Goal: Task Accomplishment & Management: Use online tool/utility

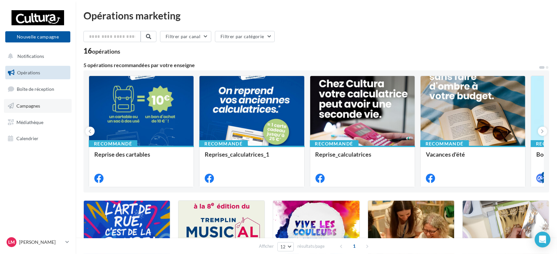
click at [53, 107] on link "Campagnes" at bounding box center [38, 106] width 68 height 14
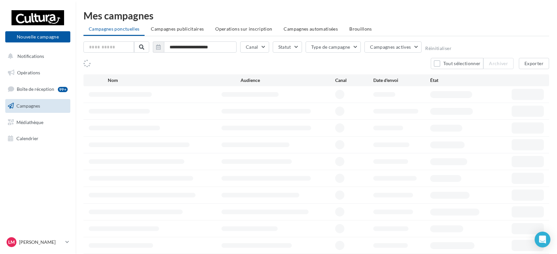
click at [356, 31] on span "Brouillons" at bounding box center [360, 29] width 23 height 6
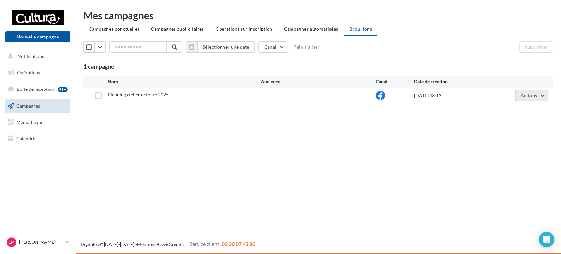
click at [523, 96] on span "Actions" at bounding box center [528, 96] width 16 height 6
click at [515, 113] on button "Editer" at bounding box center [515, 110] width 66 height 17
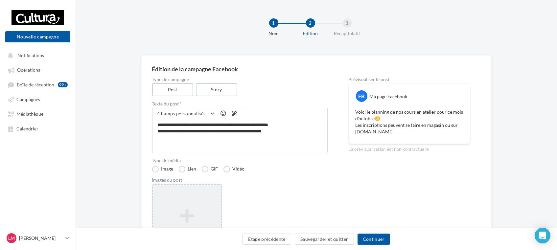
click at [201, 211] on icon at bounding box center [187, 216] width 63 height 16
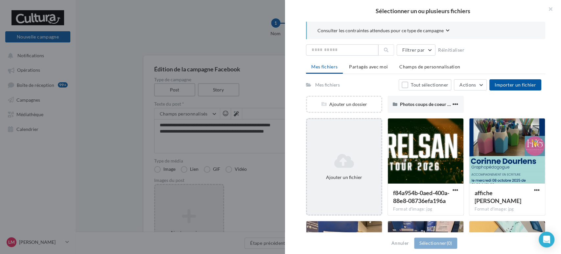
click at [348, 190] on div "Ajouter un fichier" at bounding box center [344, 166] width 76 height 97
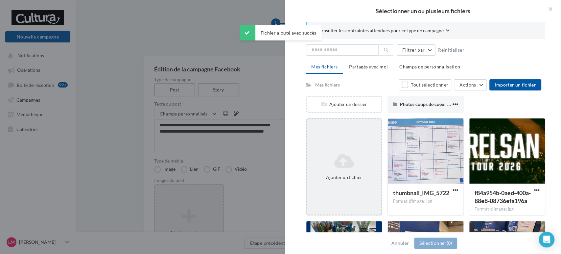
click at [370, 166] on icon at bounding box center [343, 161] width 69 height 16
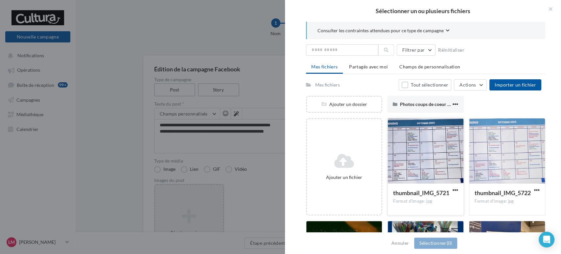
click at [418, 131] on div at bounding box center [426, 151] width 76 height 66
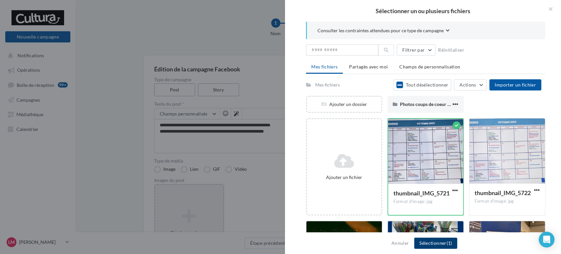
click at [427, 244] on button "Sélectionner (1)" at bounding box center [435, 242] width 43 height 11
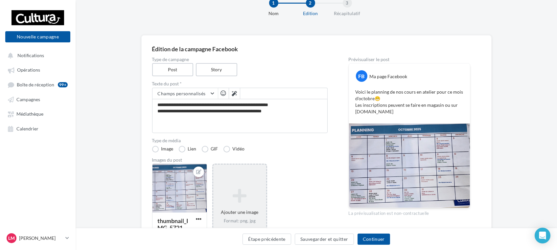
scroll to position [36, 0]
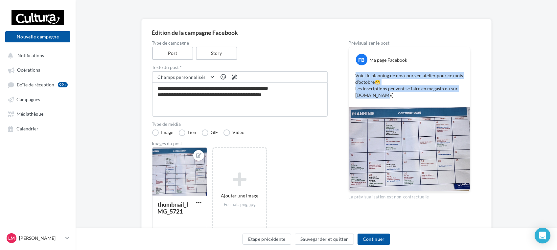
drag, startPoint x: 355, startPoint y: 74, endPoint x: 381, endPoint y: 94, distance: 32.6
click at [383, 97] on p "Voici le planning de nos cours en atelier pour ce mois d'octobre😁 Les inscripti…" at bounding box center [409, 85] width 108 height 26
copy p "Voici le planning de nos cours en atelier pour ce mois d'octobre😁 Les inscripti…"
click at [371, 241] on button "Continuer" at bounding box center [373, 238] width 33 height 11
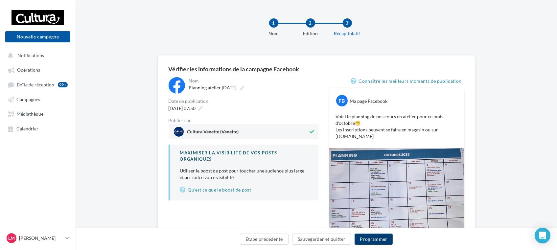
click at [371, 238] on button "Programmer" at bounding box center [373, 238] width 38 height 11
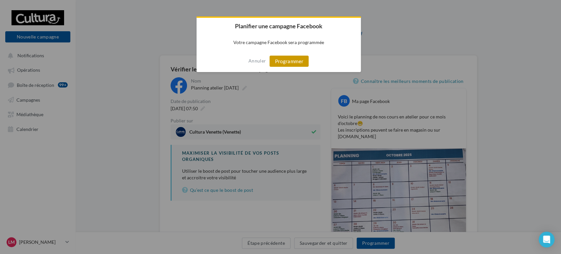
click at [289, 62] on button "Programmer" at bounding box center [288, 60] width 39 height 11
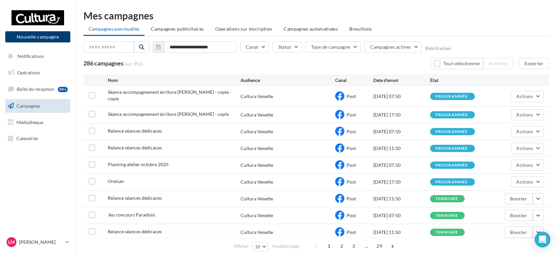
click at [60, 41] on button "Nouvelle campagne" at bounding box center [37, 36] width 65 height 11
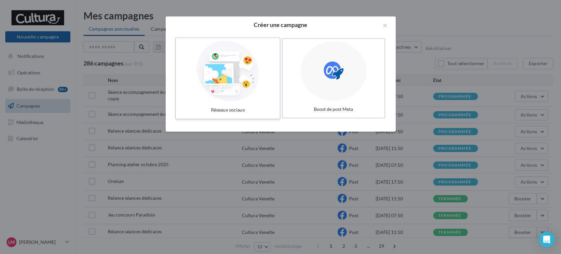
click at [217, 83] on div at bounding box center [227, 71] width 99 height 60
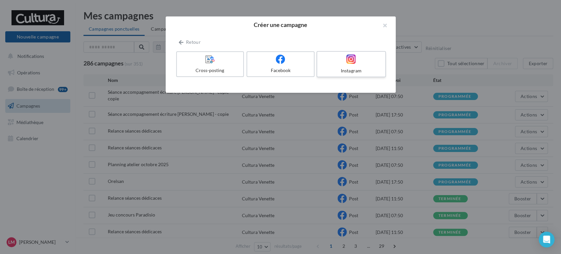
click at [348, 61] on icon at bounding box center [351, 59] width 10 height 10
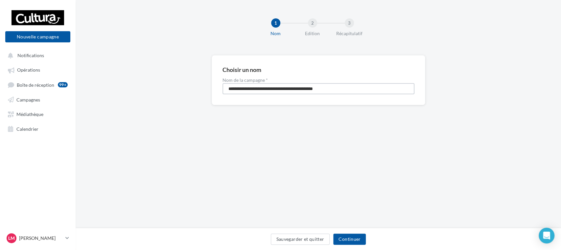
drag, startPoint x: 361, startPoint y: 88, endPoint x: 0, endPoint y: 94, distance: 361.3
click at [0, 94] on div "Nouvelle campagne Nouvelle campagne Notifications Opérations Boîte de réception…" at bounding box center [280, 125] width 561 height 250
type input "*"
type input "**********"
click at [343, 233] on div "Sauvegarder et quitter Continuer" at bounding box center [318, 239] width 485 height 22
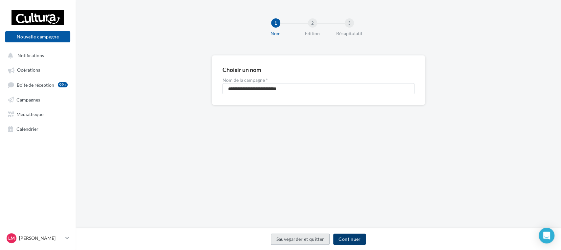
click at [346, 240] on button "Continuer" at bounding box center [349, 238] width 33 height 11
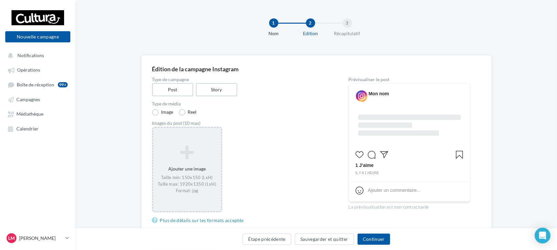
click at [186, 155] on icon at bounding box center [187, 152] width 63 height 16
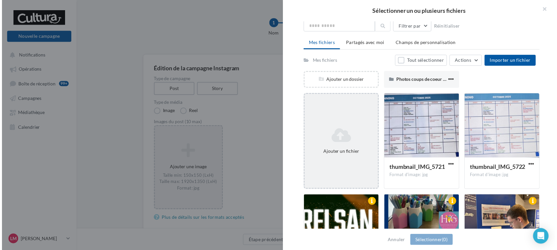
scroll to position [36, 0]
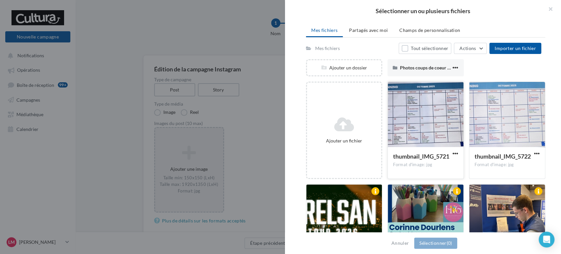
click at [434, 123] on div at bounding box center [426, 115] width 76 height 66
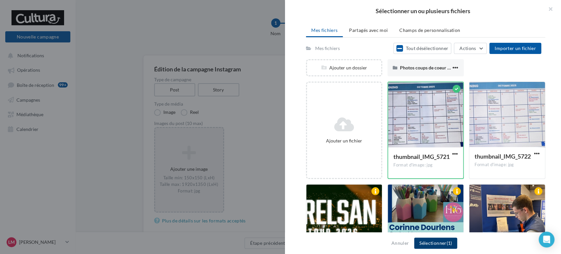
click at [430, 242] on button "Sélectionner (1)" at bounding box center [435, 242] width 43 height 11
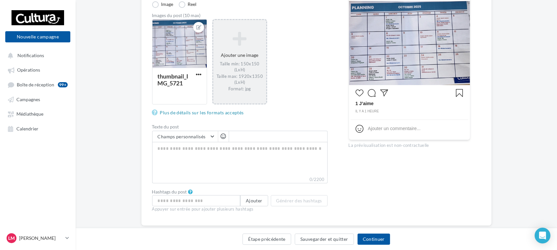
scroll to position [109, 0]
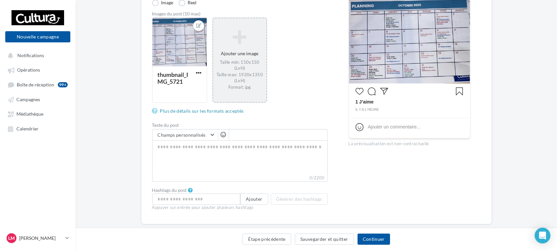
click at [197, 178] on label "0/2200" at bounding box center [239, 177] width 175 height 7
click at [197, 174] on textarea "0/2200" at bounding box center [239, 157] width 175 height 34
drag, startPoint x: 197, startPoint y: 178, endPoint x: 172, endPoint y: 147, distance: 40.0
click at [172, 147] on textarea "0/2200" at bounding box center [239, 157] width 175 height 34
paste textarea "**********"
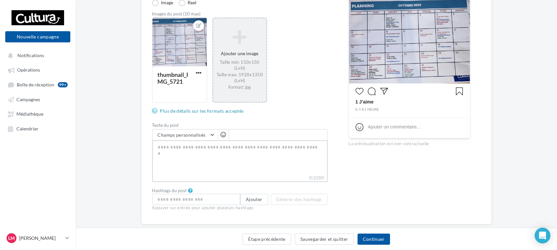
type textarea "**********"
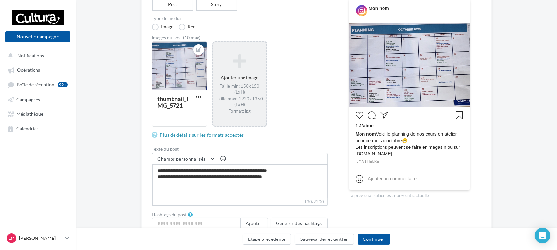
scroll to position [73, 0]
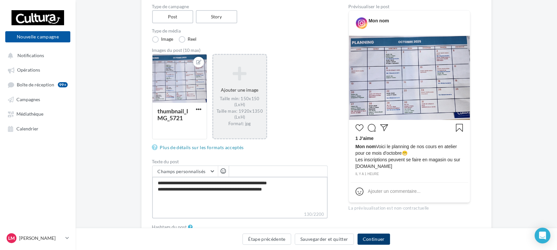
type textarea "**********"
click at [375, 238] on button "Continuer" at bounding box center [373, 238] width 33 height 11
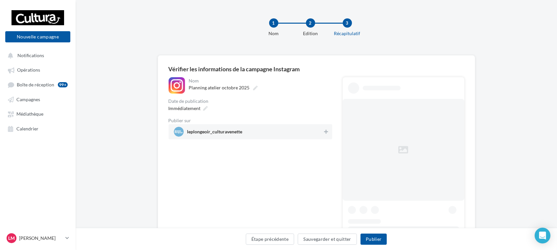
click at [249, 133] on span "leplongeoir_culturavenette" at bounding box center [248, 132] width 149 height 10
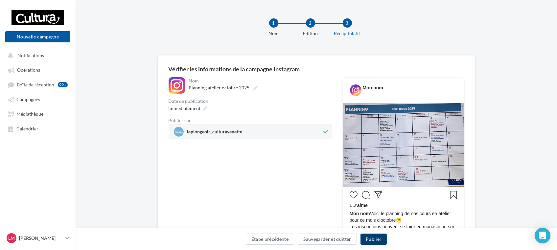
click at [378, 240] on button "Publier" at bounding box center [373, 238] width 26 height 11
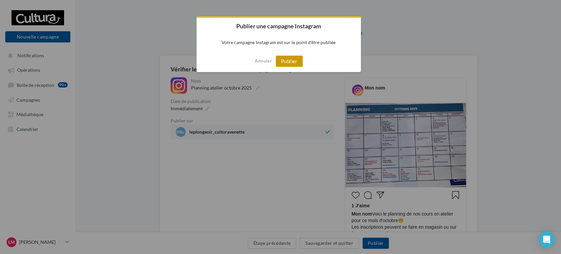
click at [286, 59] on button "Publier" at bounding box center [289, 60] width 27 height 11
